Goal: Task Accomplishment & Management: Use online tool/utility

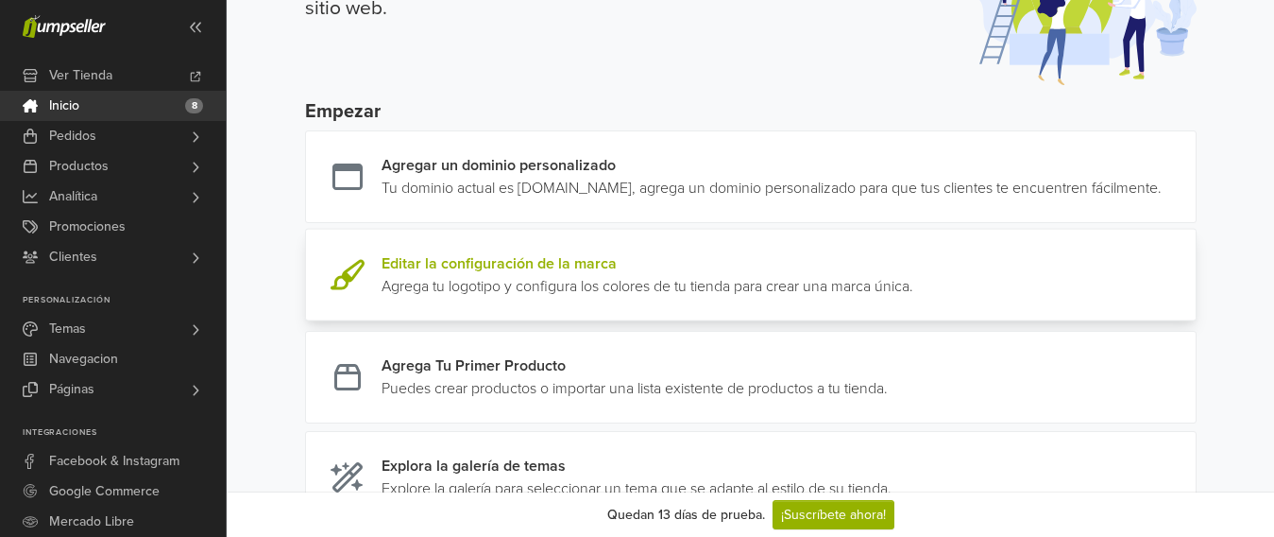
scroll to position [189, 0]
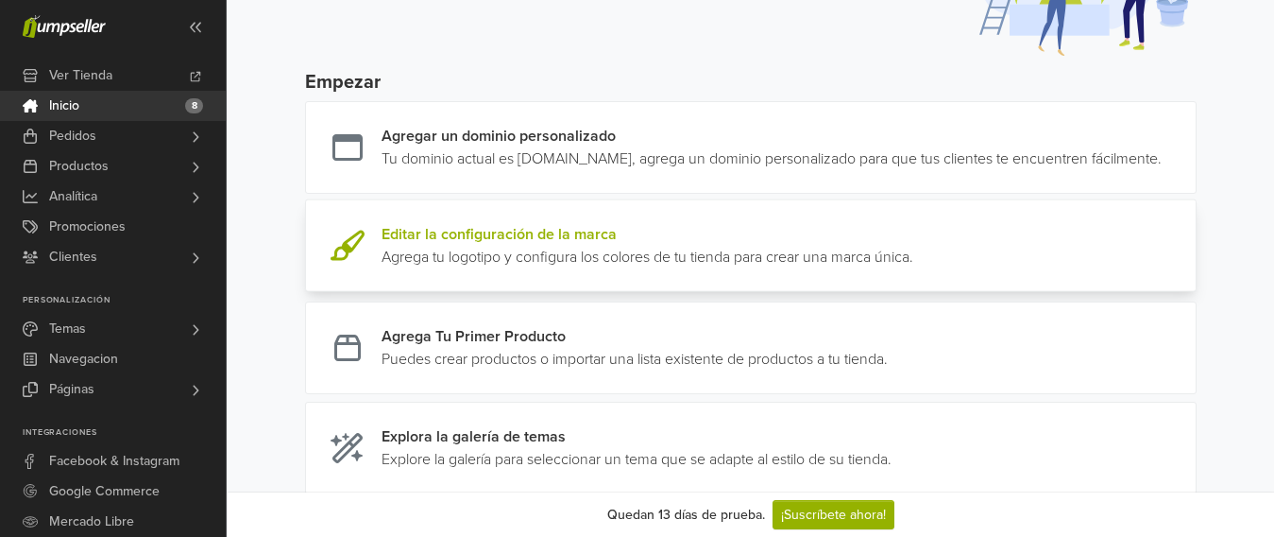
click at [913, 268] on link at bounding box center [913, 245] width 0 height 45
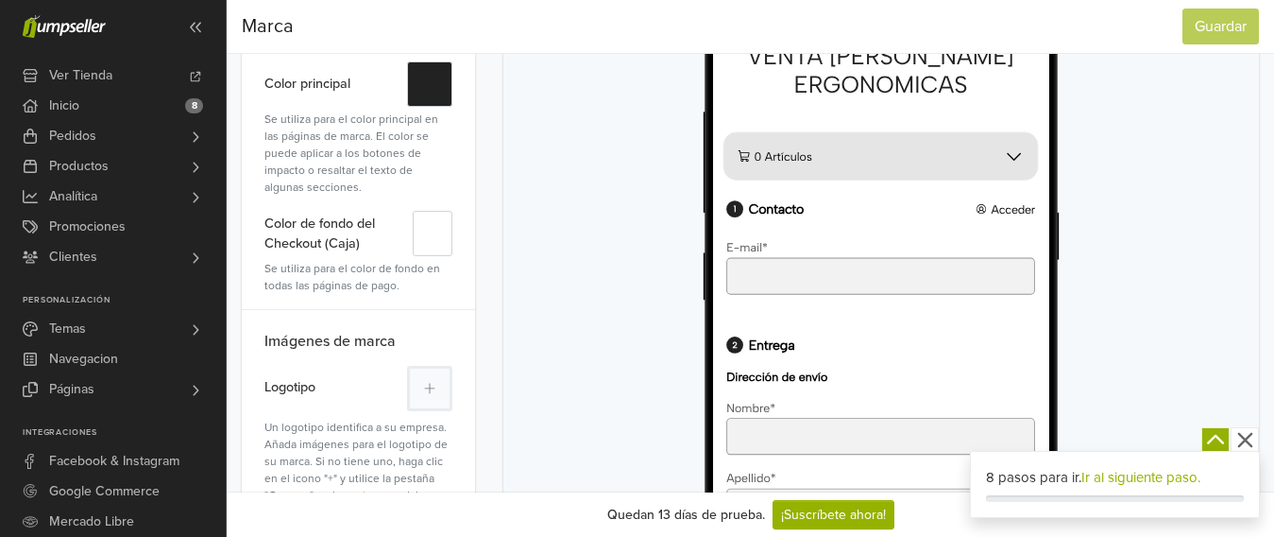
scroll to position [189, 0]
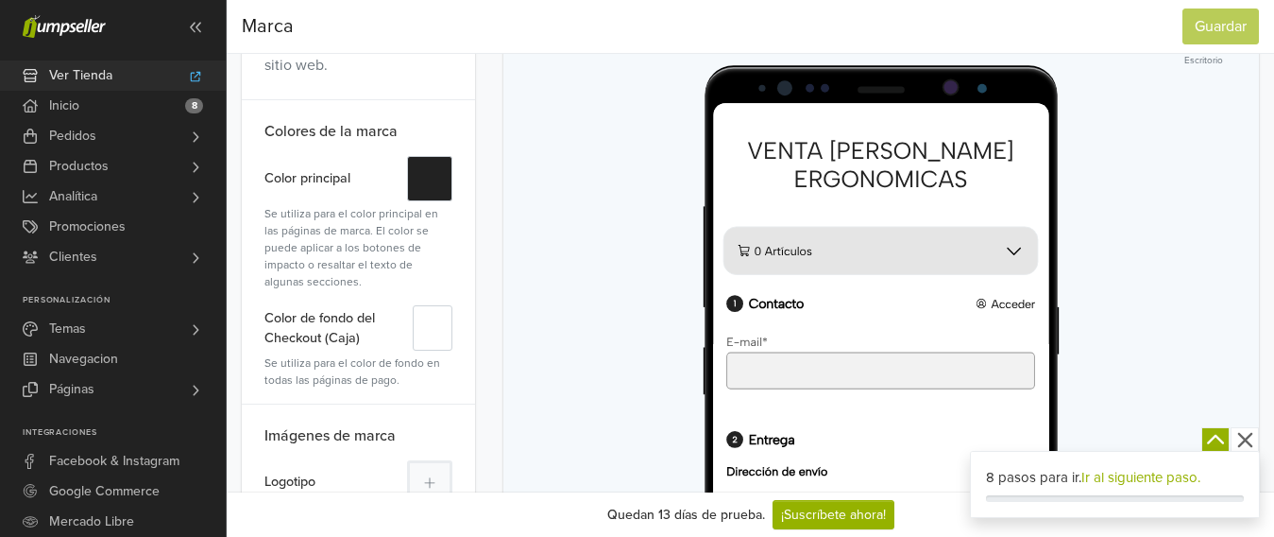
click at [39, 84] on link "Ver Tienda" at bounding box center [113, 75] width 226 height 30
click at [86, 199] on span "Analítica" at bounding box center [73, 196] width 48 height 30
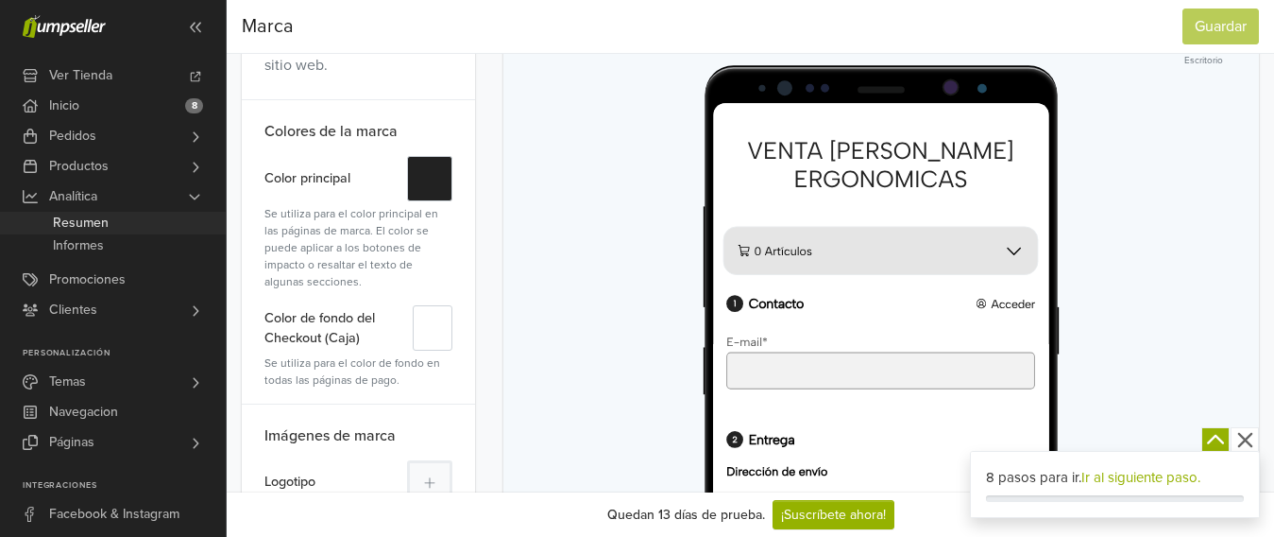
click at [89, 213] on span "Resumen" at bounding box center [81, 223] width 56 height 23
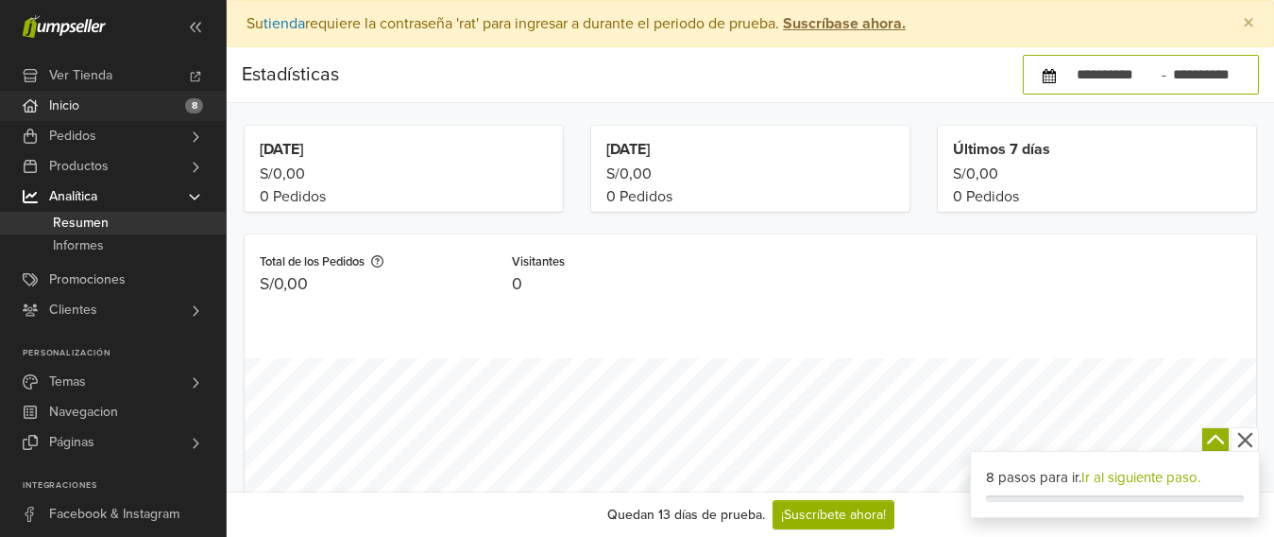
click at [93, 103] on link "Inicio 8" at bounding box center [113, 106] width 226 height 30
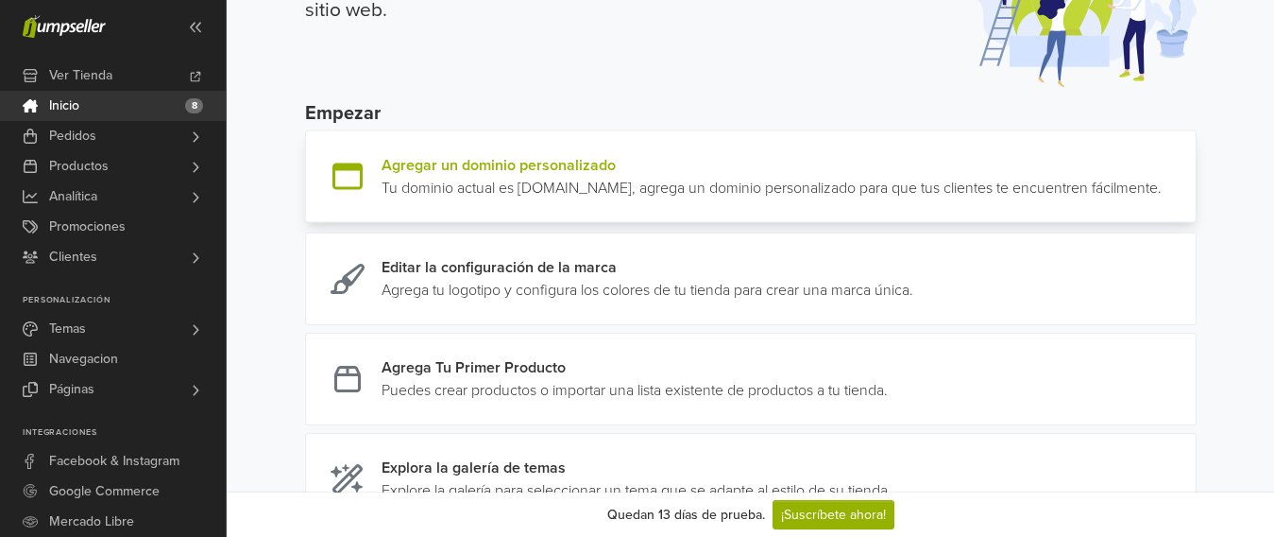
scroll to position [189, 0]
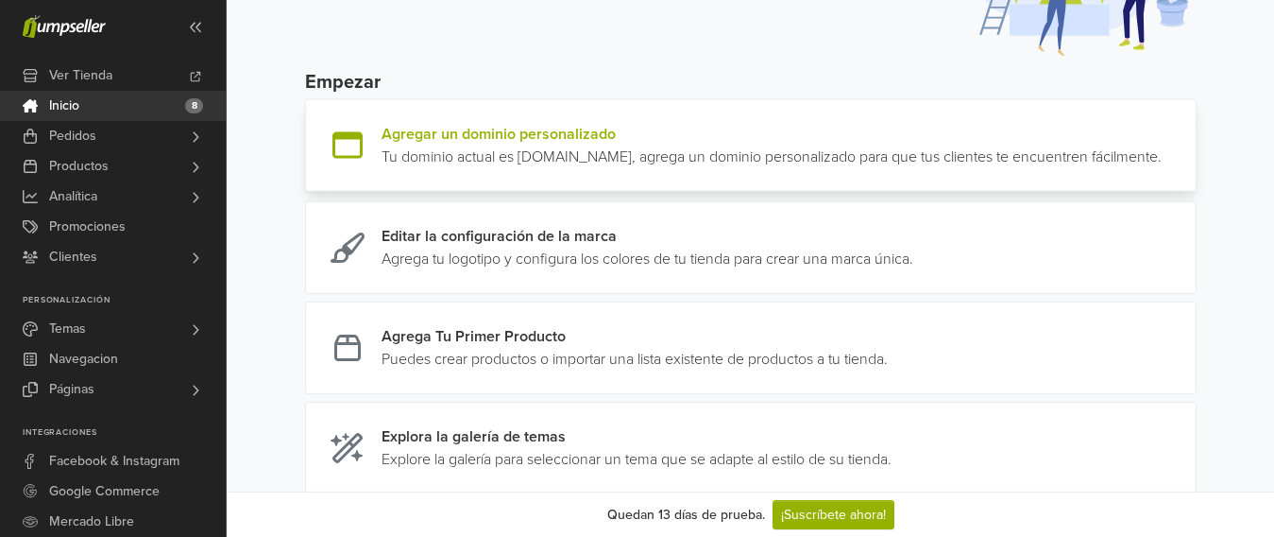
click at [1162, 162] on link at bounding box center [1162, 145] width 0 height 45
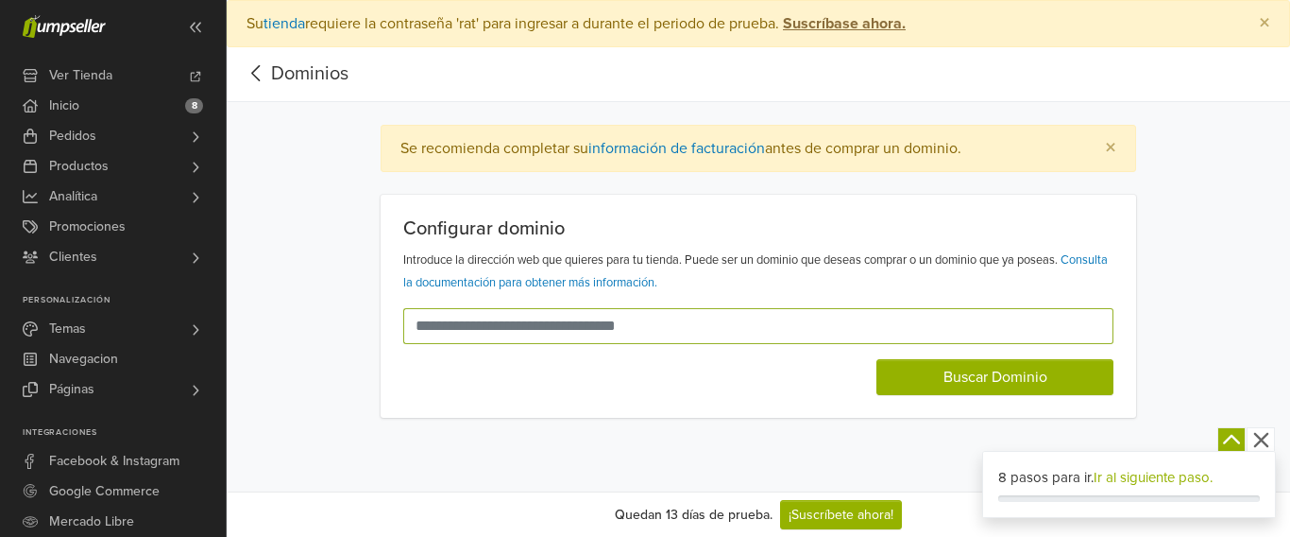
click at [722, 322] on input "text" at bounding box center [747, 326] width 688 height 36
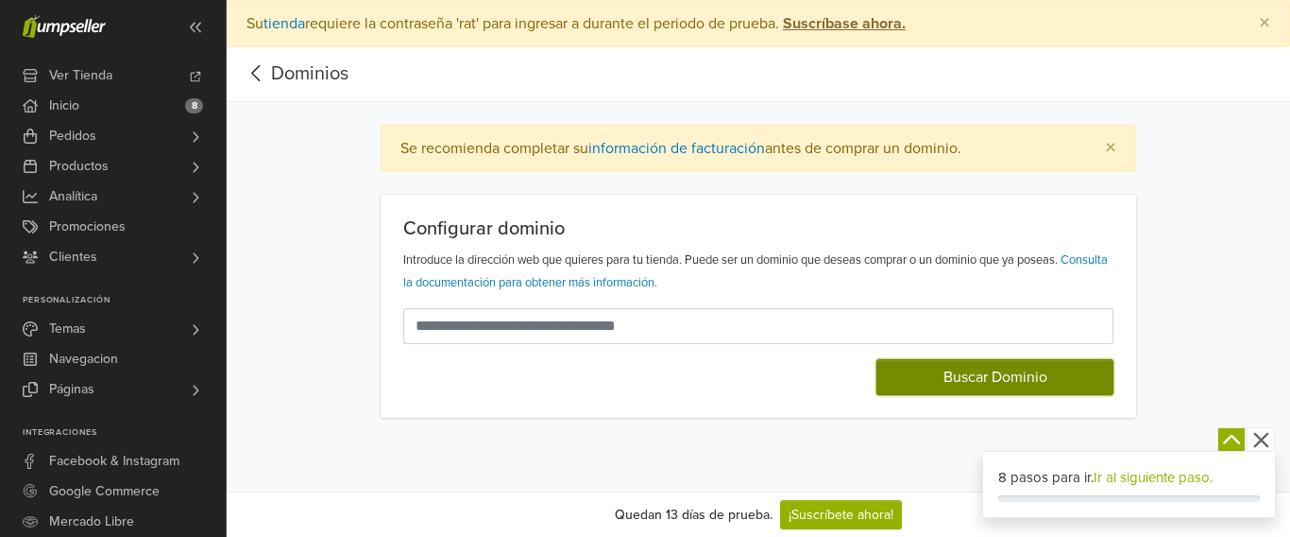
click at [937, 390] on button "Buscar Dominio" at bounding box center [995, 377] width 237 height 36
click at [937, 387] on button "Buscar Dominio" at bounding box center [995, 377] width 237 height 36
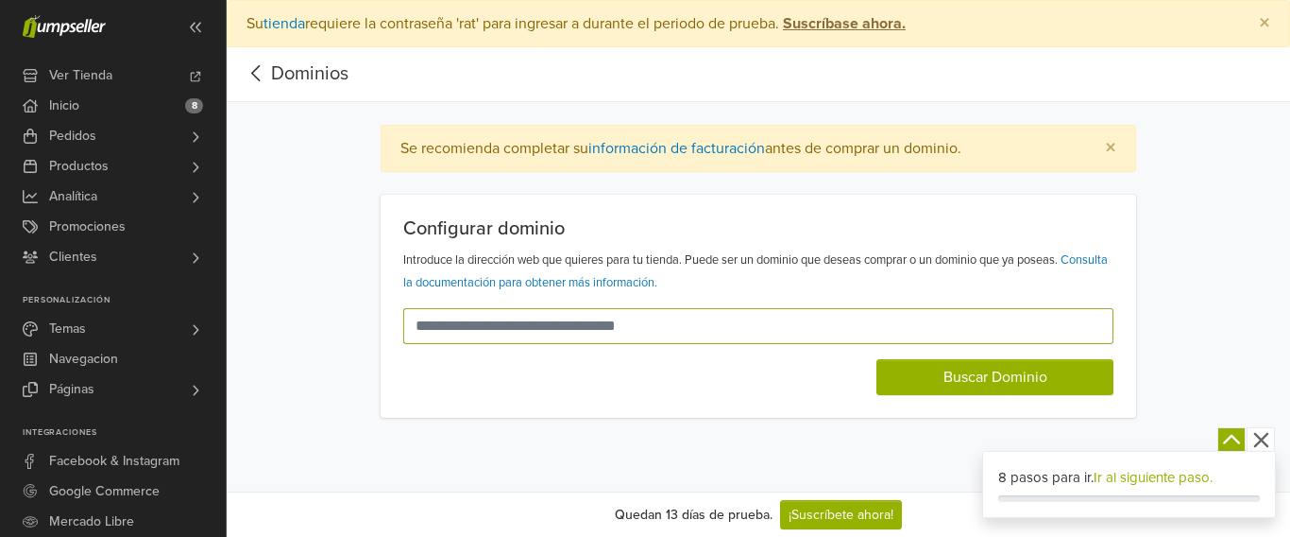
click at [691, 316] on input "text" at bounding box center [747, 326] width 688 height 36
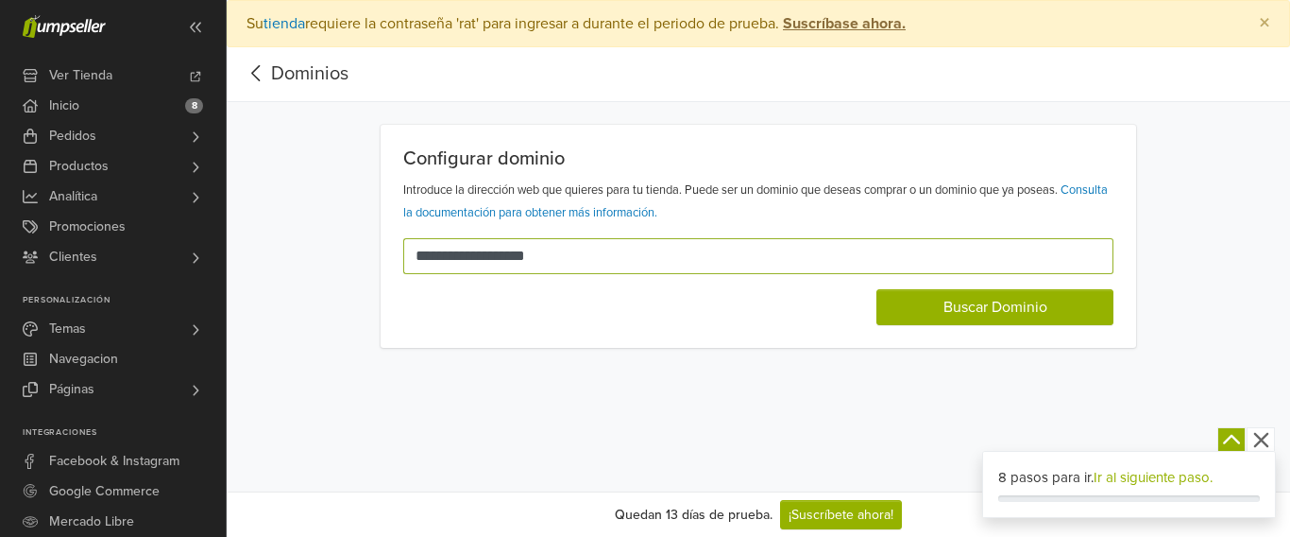
type input "**********"
click at [877, 289] on button "Buscar Dominio" at bounding box center [995, 307] width 237 height 36
